Goal: Transaction & Acquisition: Download file/media

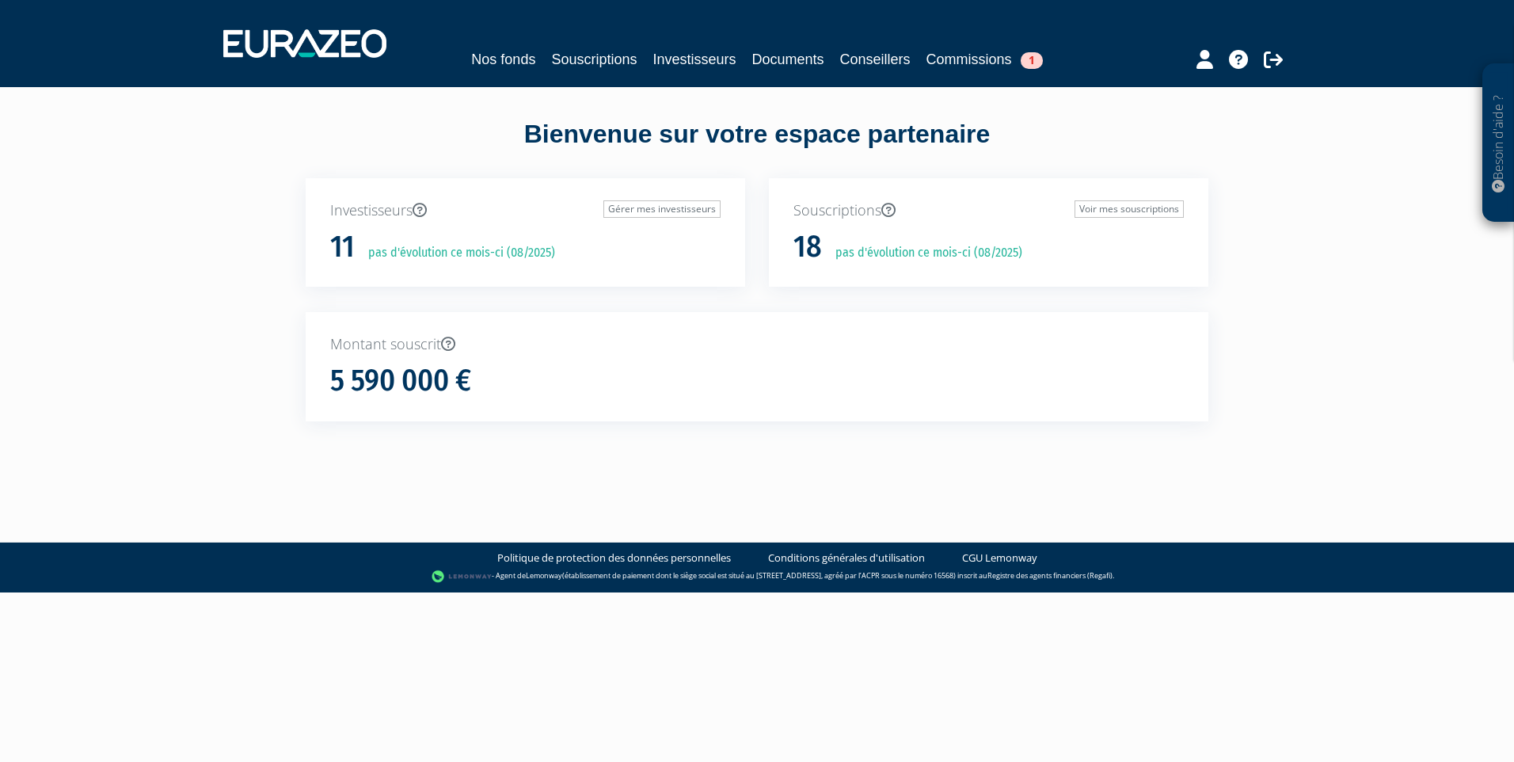
click at [802, 29] on div "Nos fonds Souscriptions Investisseurs Documents Conseillers Commissions 1" at bounding box center [757, 43] width 1092 height 59
click at [800, 49] on link "Documents" at bounding box center [788, 59] width 72 height 22
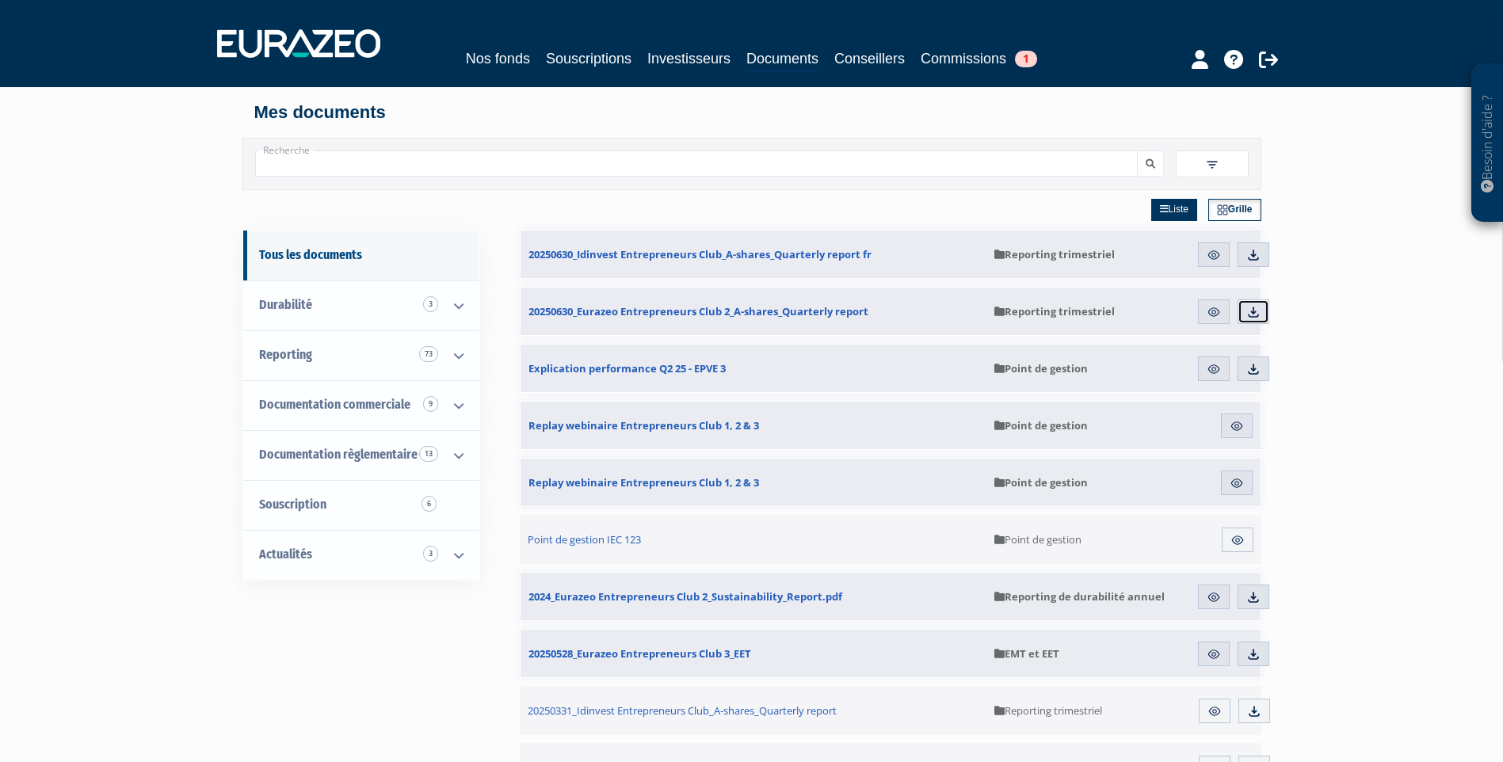
click at [1262, 314] on link "Télécharger" at bounding box center [1253, 311] width 32 height 25
click at [1261, 253] on link "Télécharger" at bounding box center [1253, 254] width 32 height 25
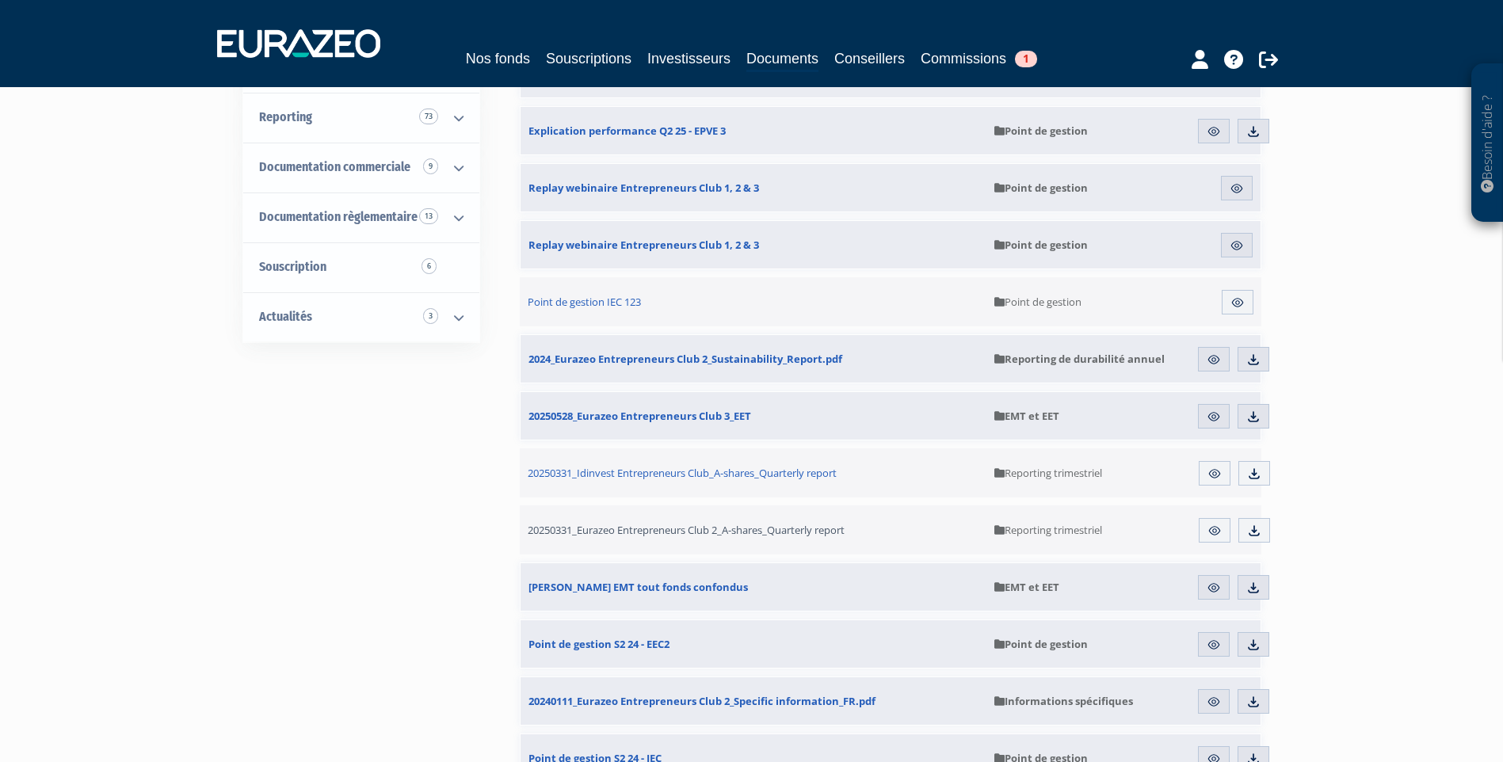
scroll to position [317, 0]
